Goal: Information Seeking & Learning: Learn about a topic

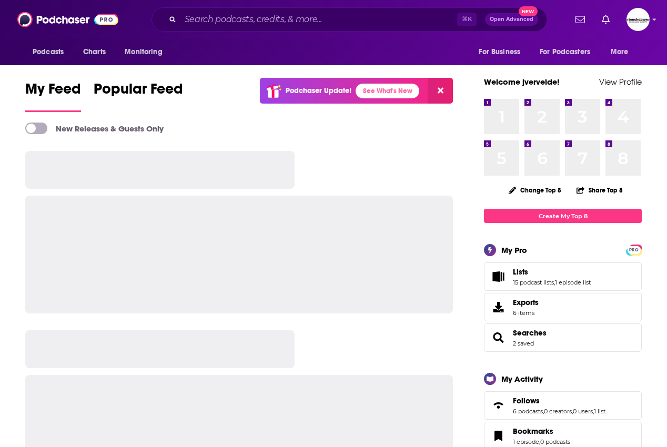
click at [214, 28] on div "⌘ K Open Advanced New" at bounding box center [348, 19] width 395 height 24
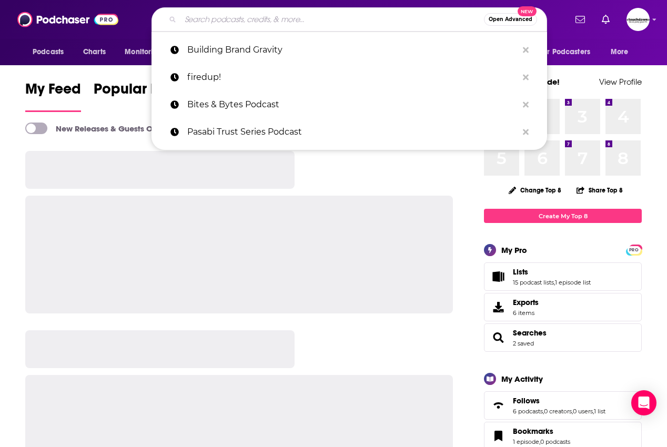
click at [214, 24] on input "Search podcasts, credits, & more..." at bounding box center [331, 19] width 303 height 17
paste input "Software Leaders Uncensored Podcast"
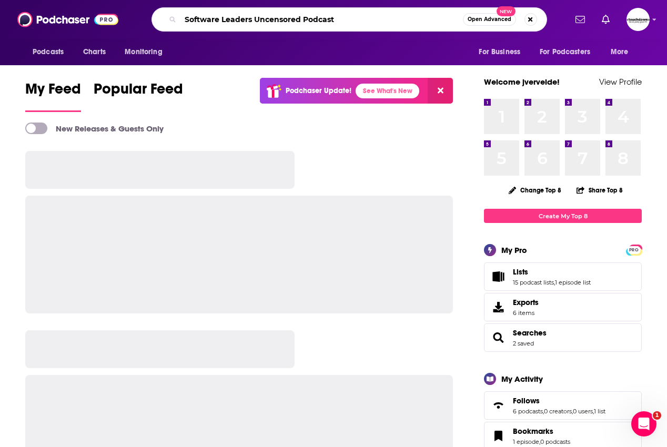
type input "Software Leaders Uncensored Podcast"
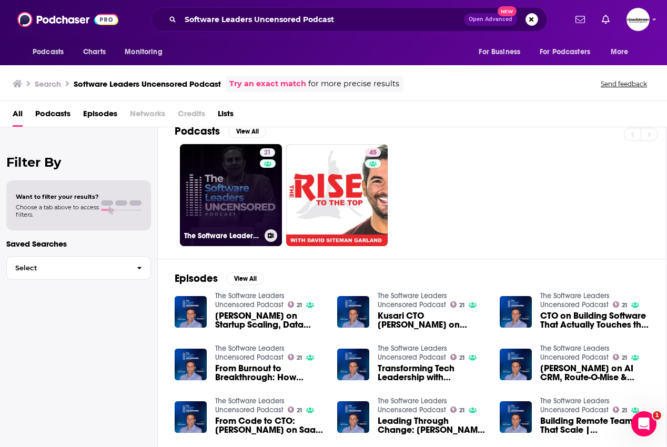
scroll to position [7, 0]
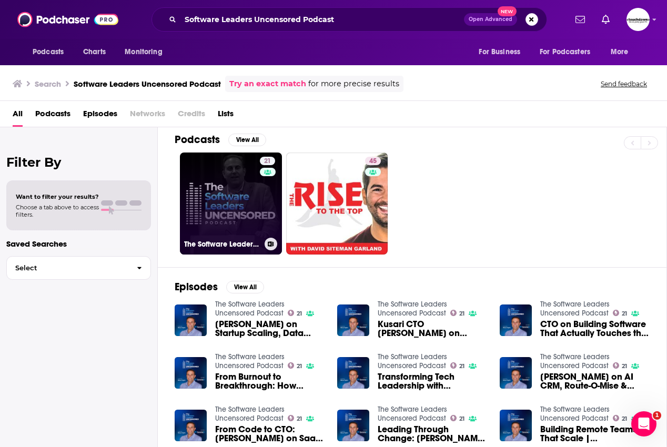
click at [227, 185] on link "21 The Software Leaders Uncensored Podcast" at bounding box center [231, 203] width 102 height 102
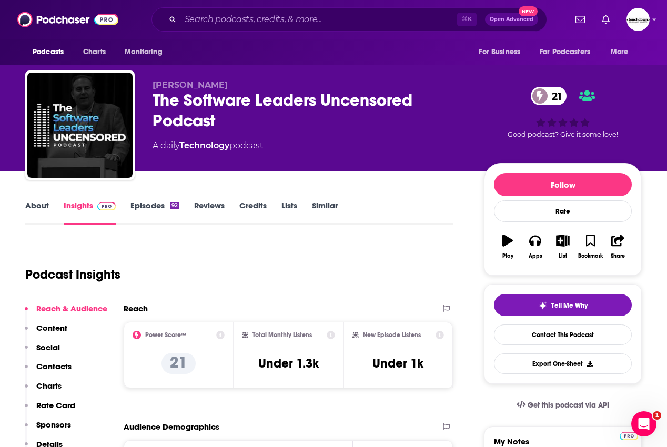
click at [151, 203] on link "Episodes 92" at bounding box center [154, 212] width 49 height 24
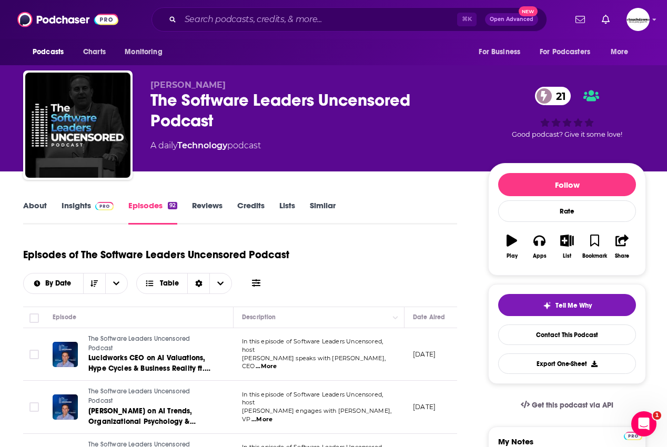
scroll to position [0, 2]
